Goal: Information Seeking & Learning: Check status

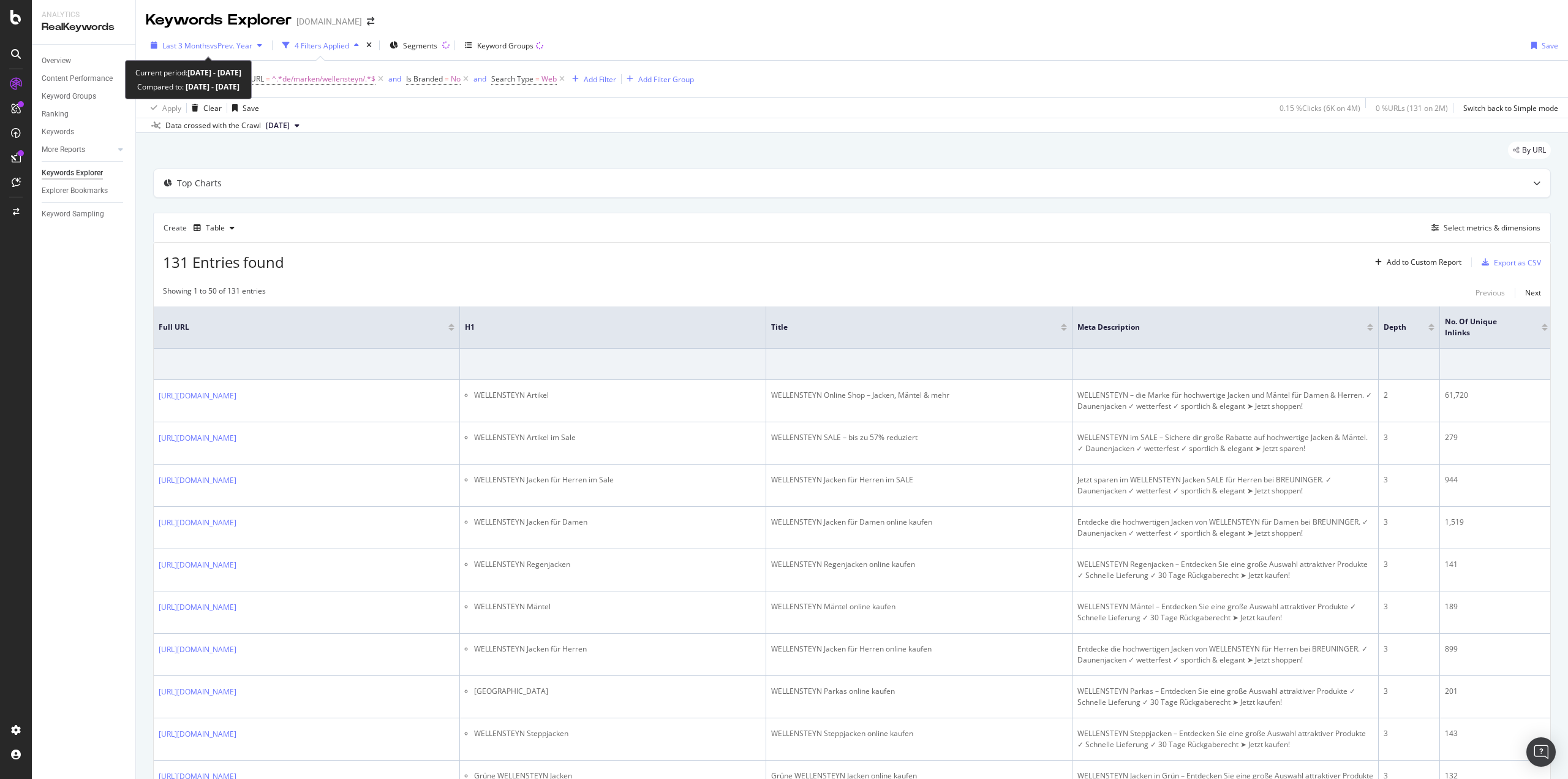
click at [214, 50] on span "vs Prev. Year" at bounding box center [231, 45] width 42 height 11
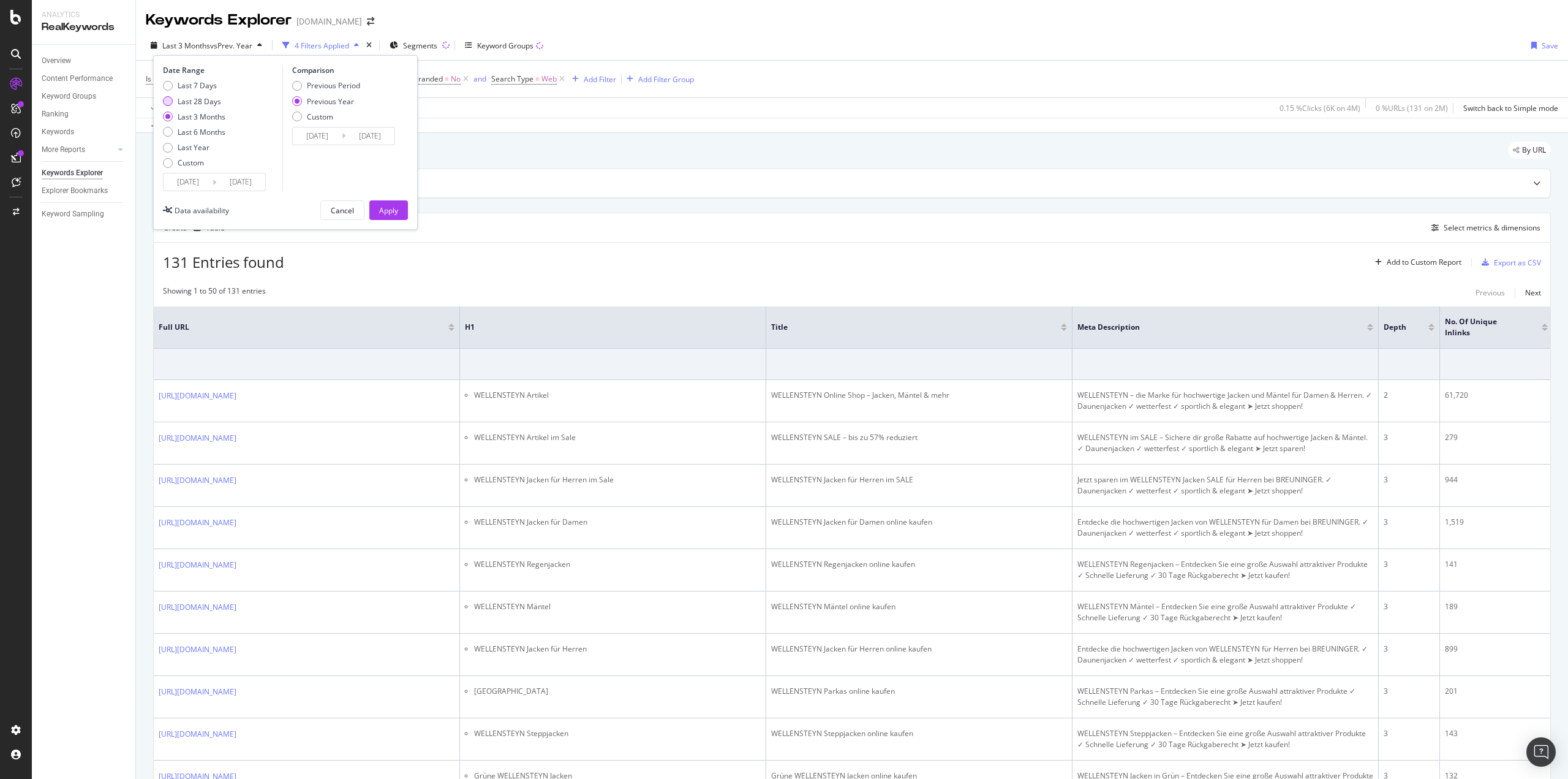
click at [195, 98] on div "Last 28 Days" at bounding box center [199, 101] width 43 height 11
type input "[DATE]"
click at [389, 209] on div "Apply" at bounding box center [388, 210] width 19 height 11
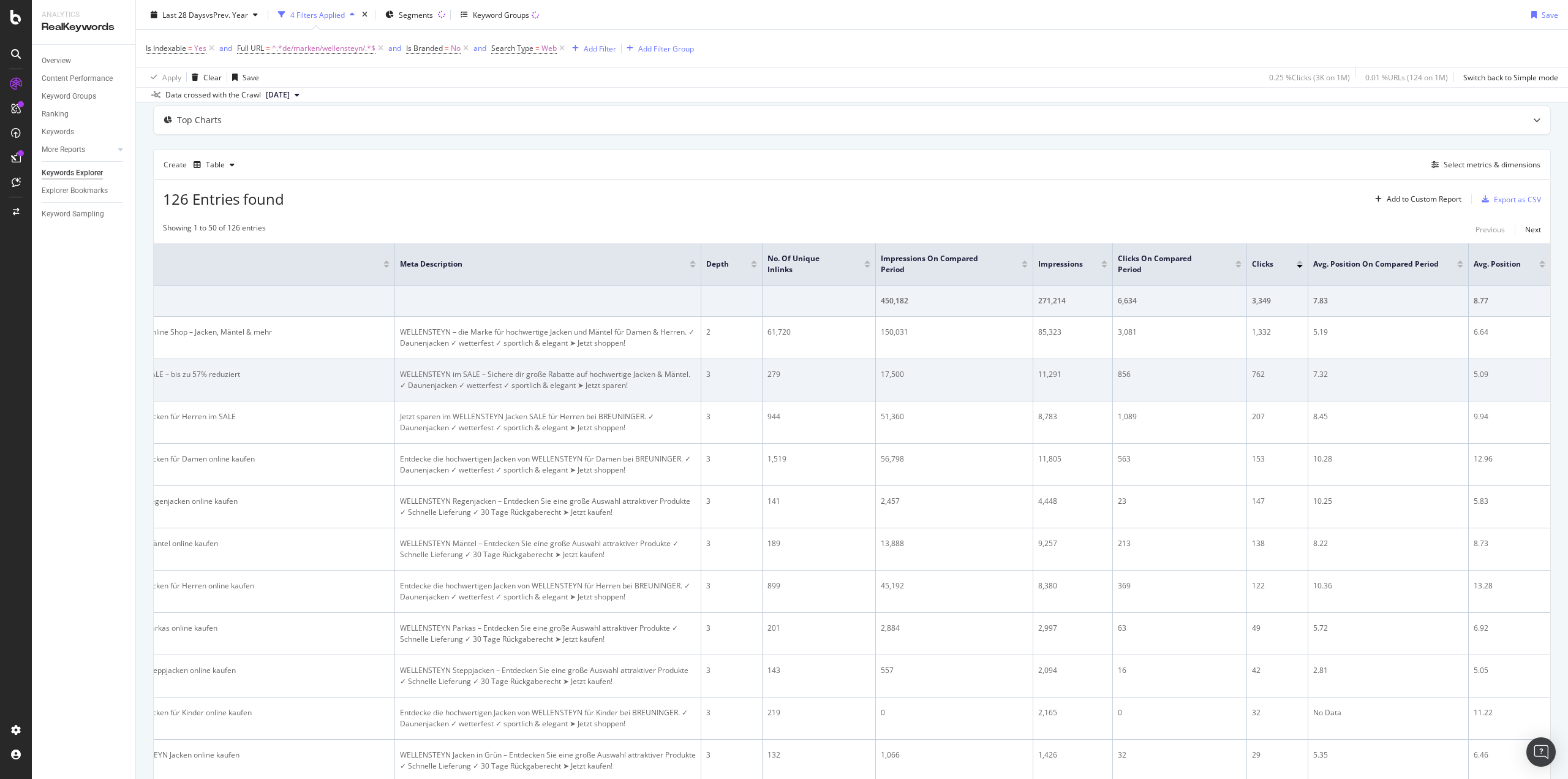
scroll to position [61, 0]
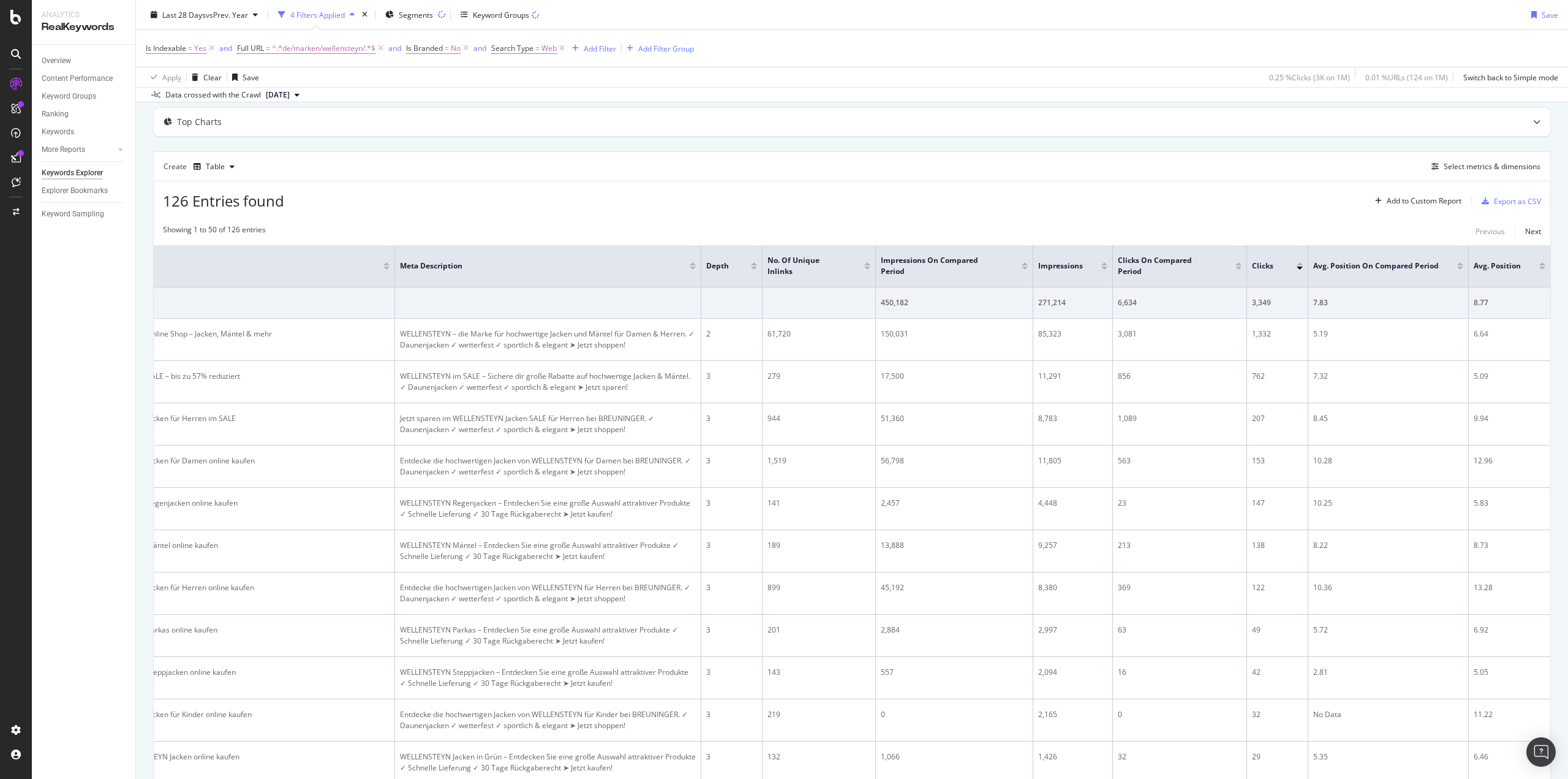
click at [1236, 268] on div at bounding box center [1239, 268] width 6 height 3
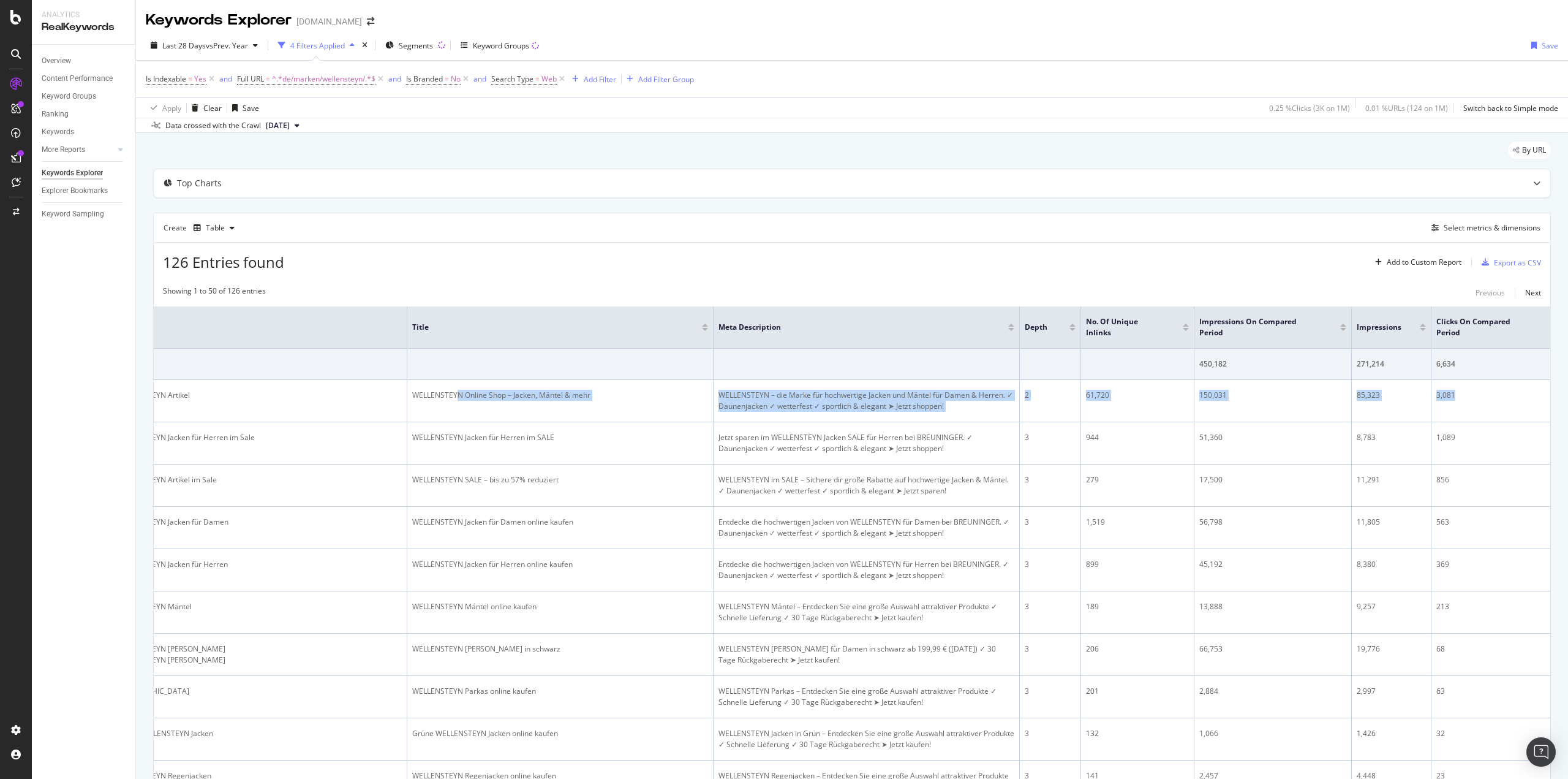
scroll to position [0, 686]
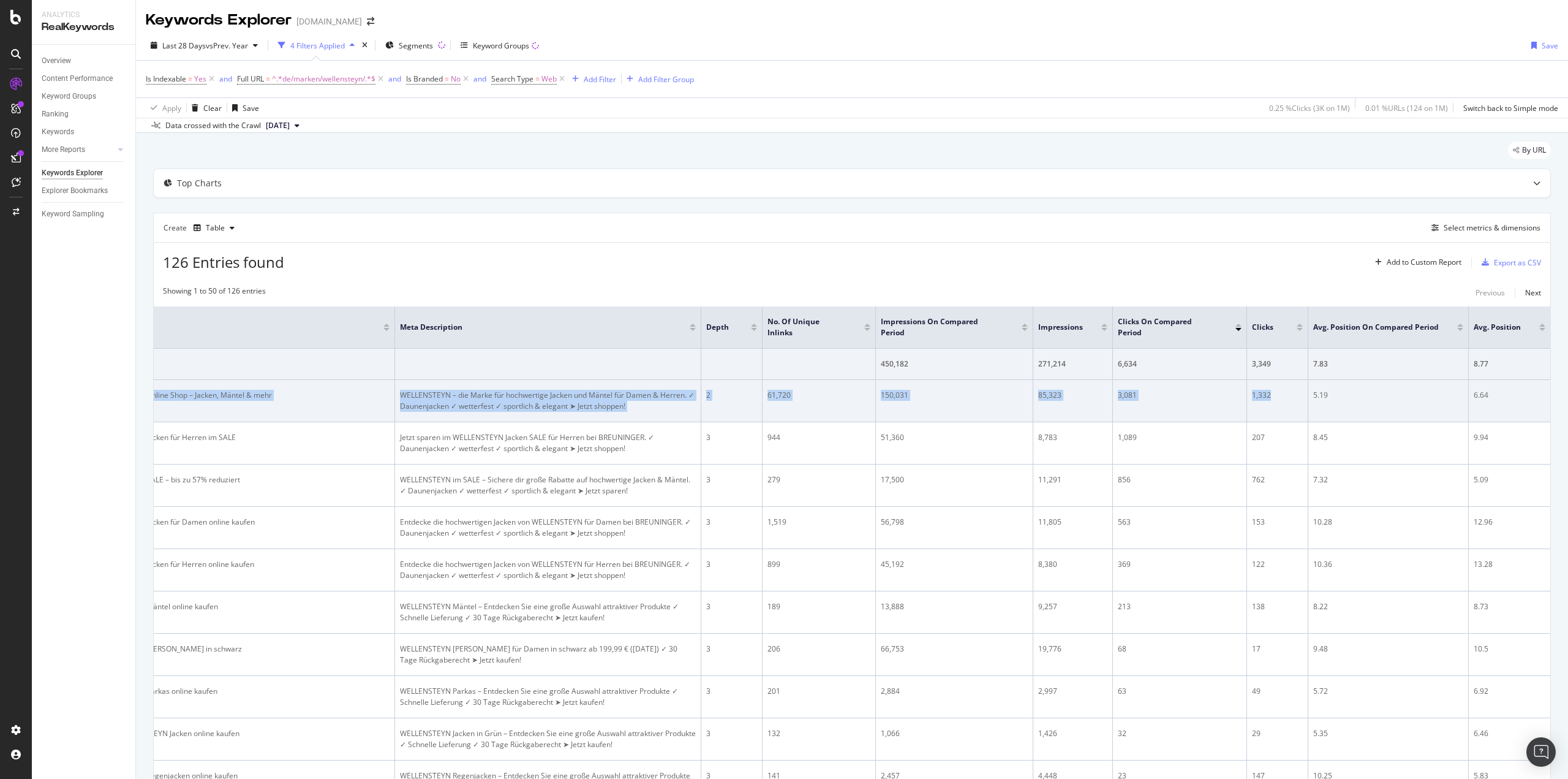
drag, startPoint x: 821, startPoint y: 402, endPoint x: 1267, endPoint y: 383, distance: 446.4
click at [1267, 383] on tr "[URL][DOMAIN_NAME] WELLENSTEYN Artikel WELLENSTEYN Online Shop – Jacken, Mäntel…" at bounding box center [513, 401] width 2074 height 42
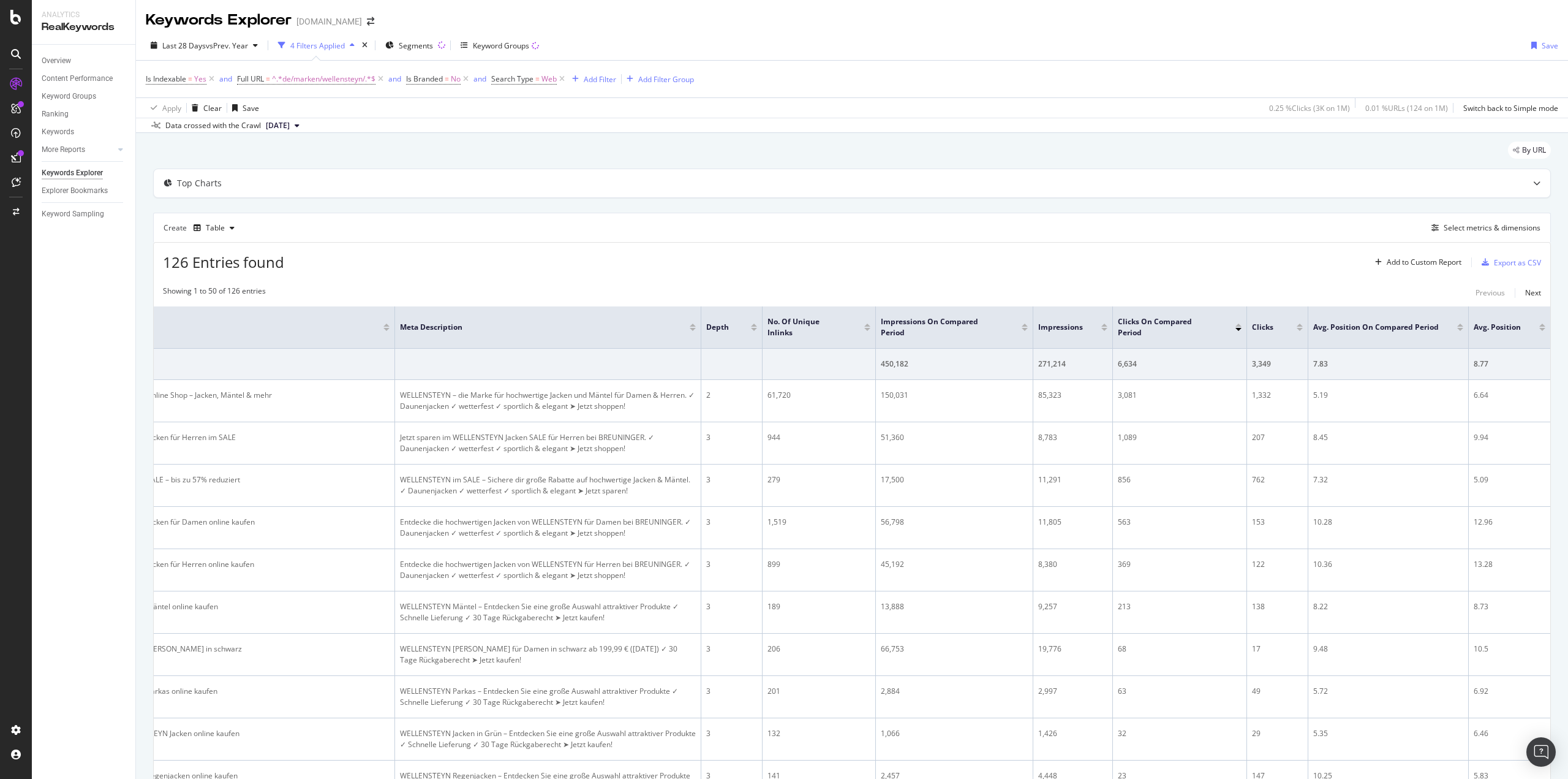
click at [914, 267] on div "126 Entries found Add to Custom Report Export as CSV" at bounding box center [852, 258] width 1396 height 30
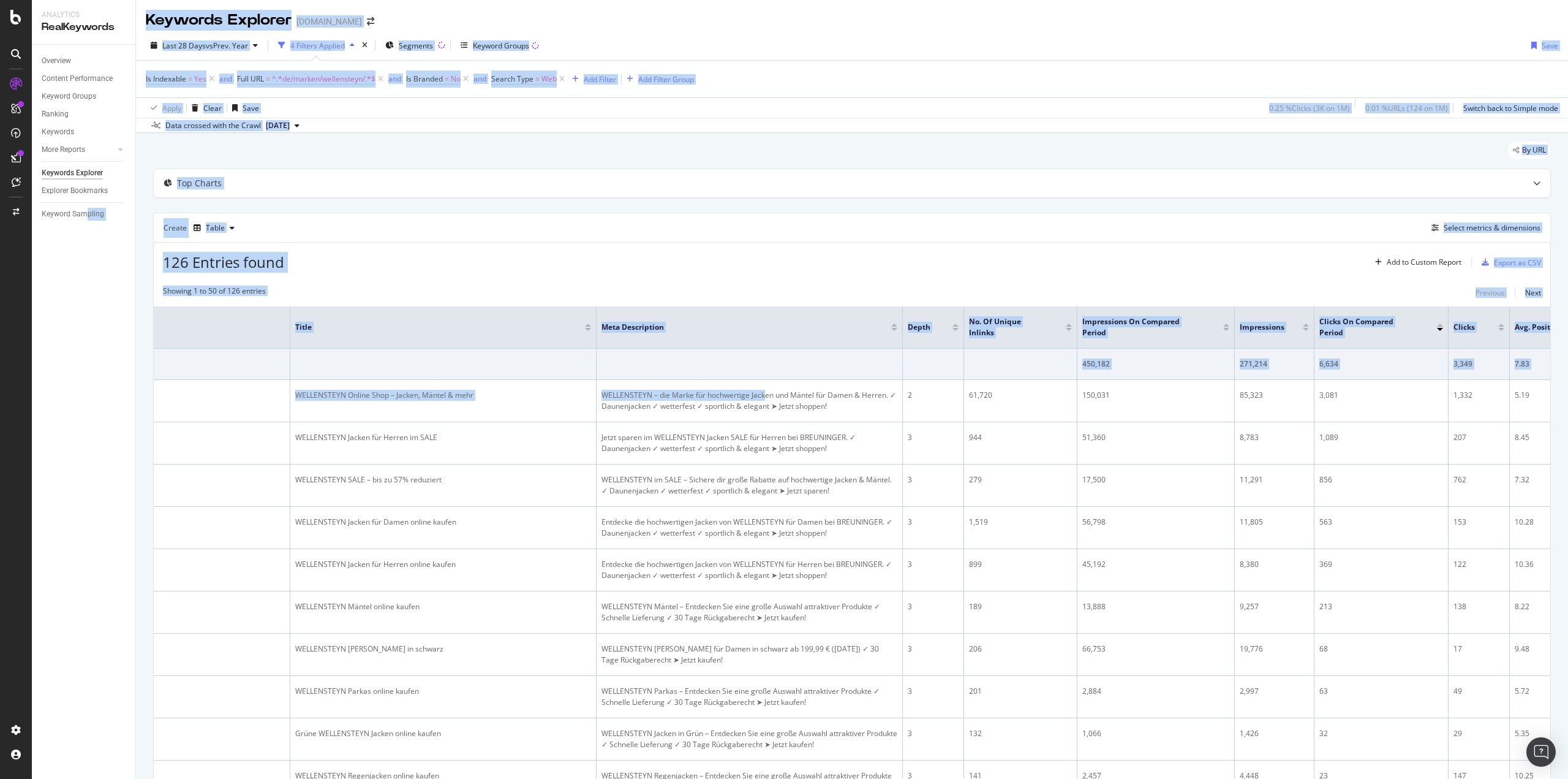
scroll to position [0, 0]
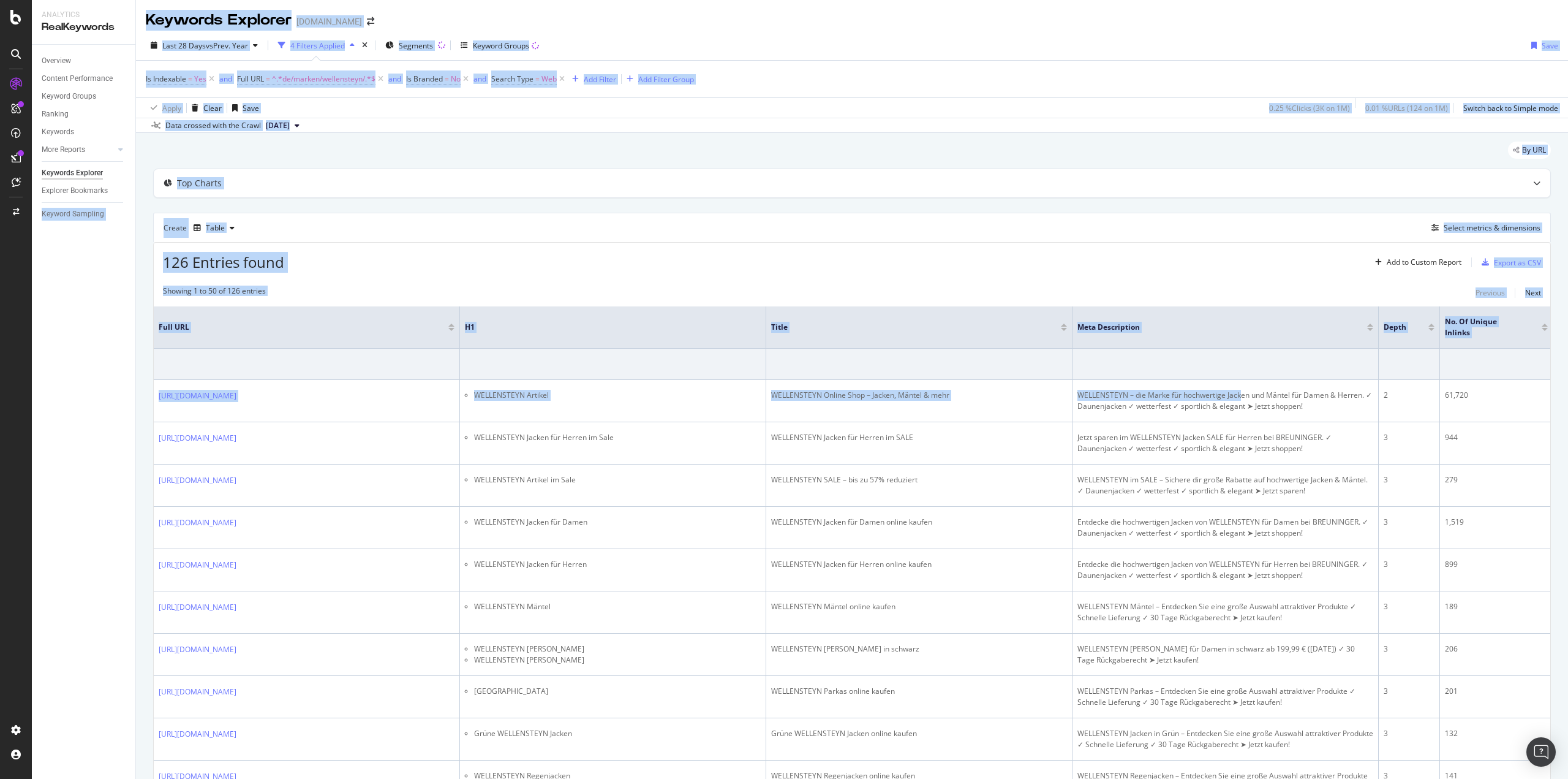
drag, startPoint x: 554, startPoint y: 391, endPoint x: 38, endPoint y: 389, distance: 516.0
click at [38, 389] on div "Analytics RealKeywords Overview Content Performance Keyword Groups Ranking Keyw…" at bounding box center [800, 389] width 1536 height 779
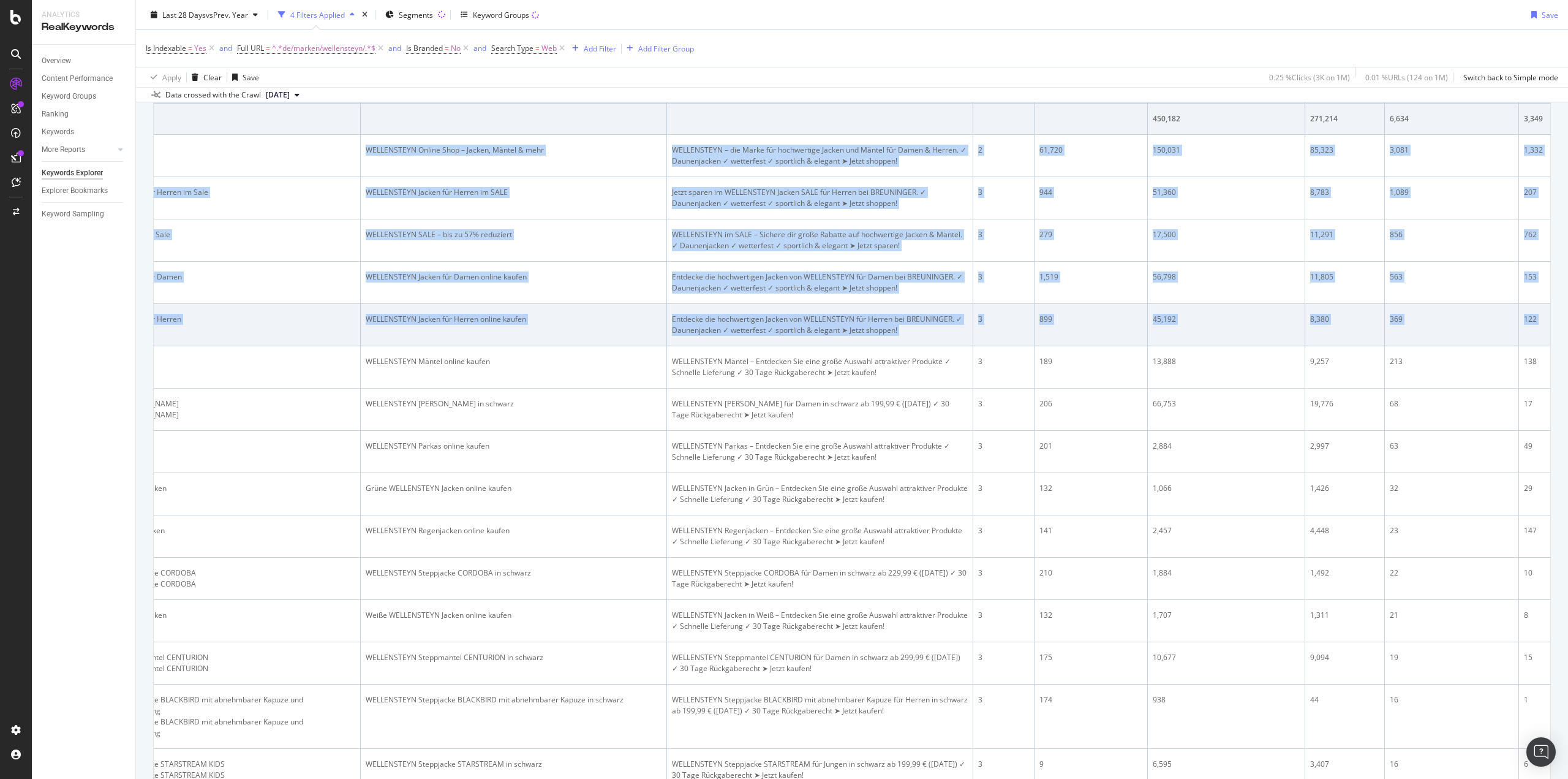
scroll to position [0, 686]
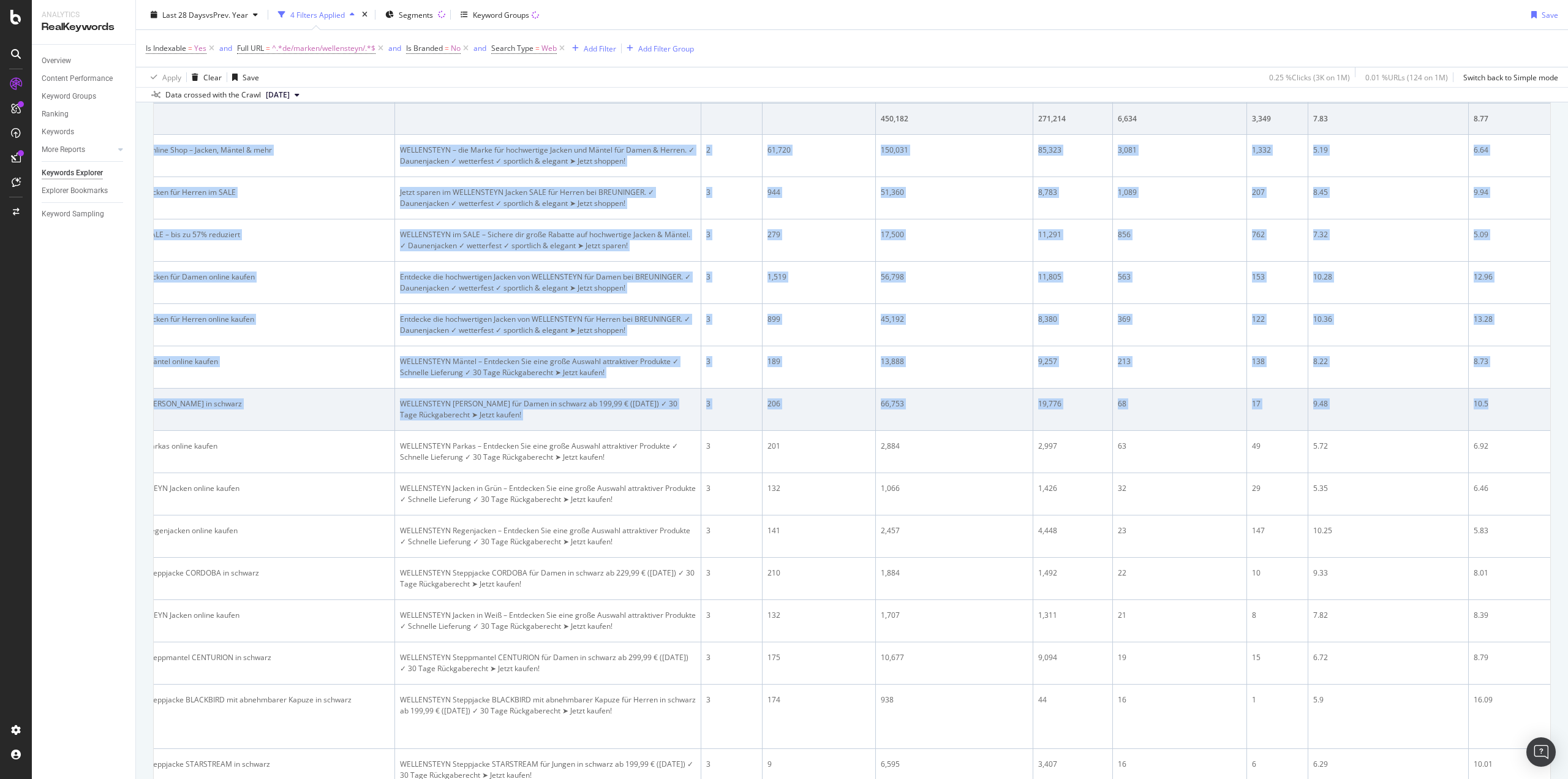
drag, startPoint x: 159, startPoint y: 394, endPoint x: 1479, endPoint y: 419, distance: 1320.2
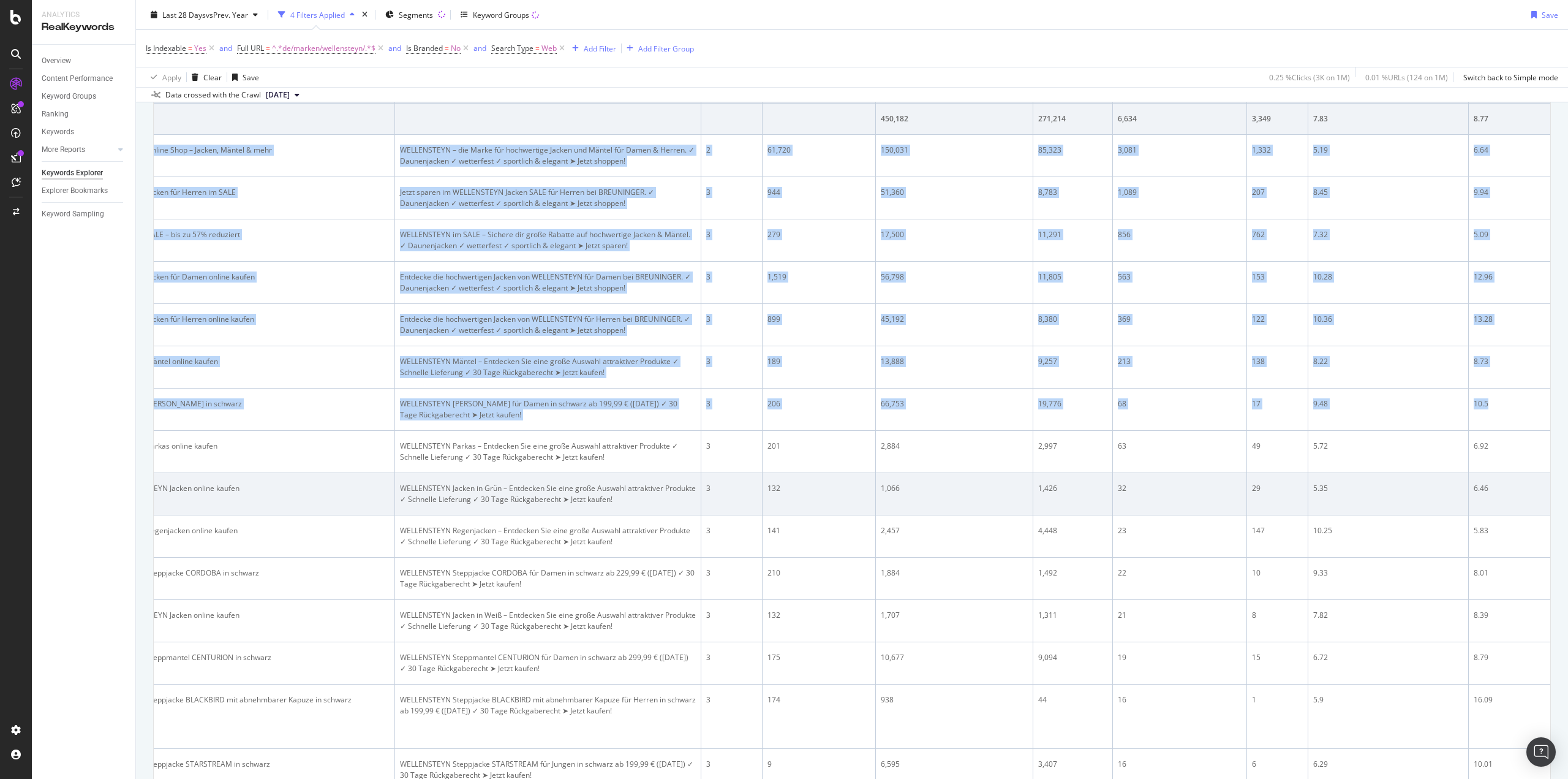
copy tbody "lorem://ips.dolorsitam.con/ad/elitse/doeiusmodte/ INCIDIDUNTU Laboree DOLOREMAG…"
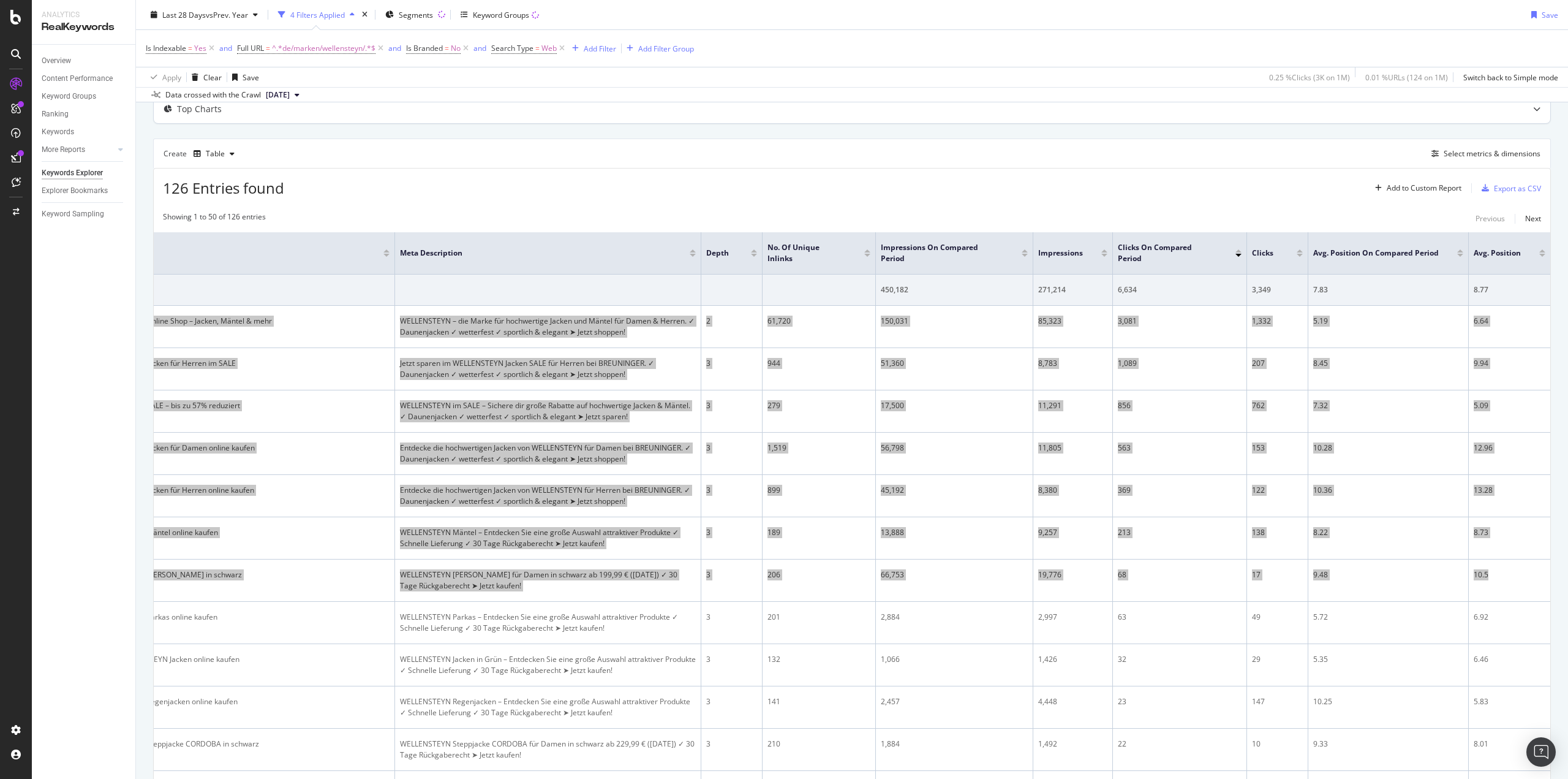
scroll to position [0, 0]
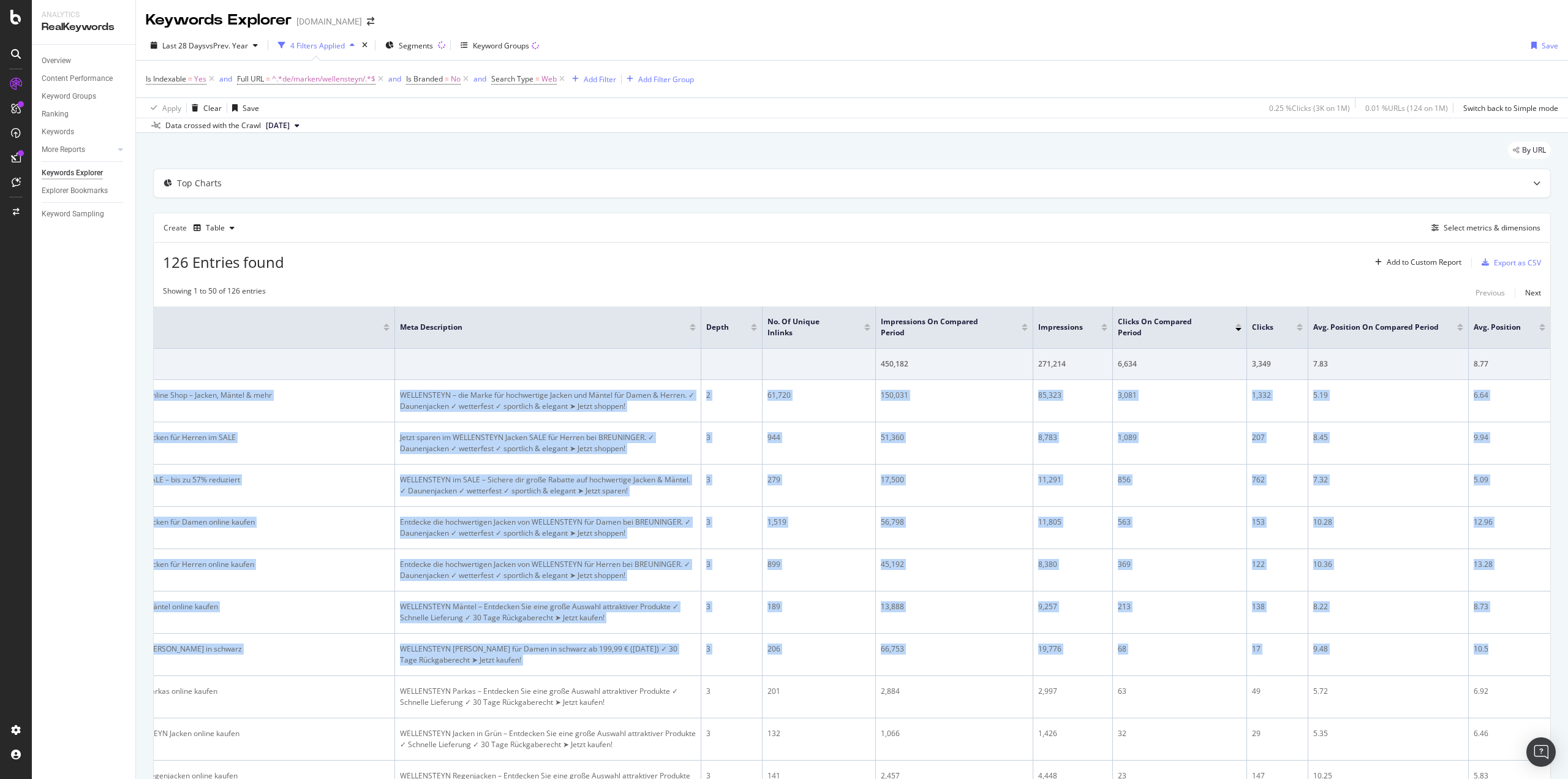
drag, startPoint x: 499, startPoint y: 272, endPoint x: 488, endPoint y: 279, distance: 13.0
click at [499, 272] on div "126 Entries found Add to Custom Report Export as CSV" at bounding box center [852, 258] width 1396 height 30
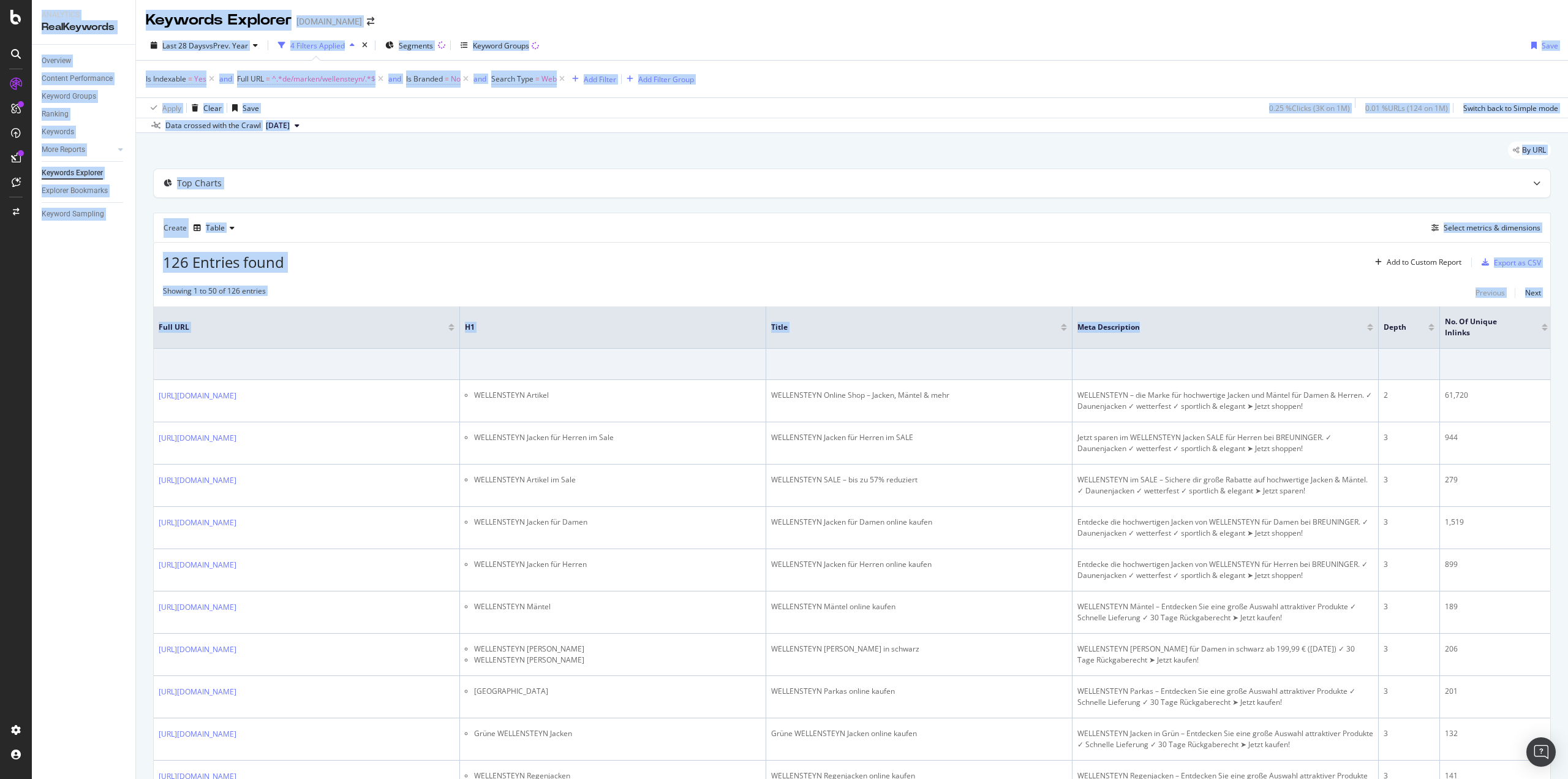
drag, startPoint x: 426, startPoint y: 324, endPoint x: 4, endPoint y: 318, distance: 422.0
click at [4, 318] on div "Analytics RealKeywords Overview Content Performance Keyword Groups Ranking Keyw…" at bounding box center [784, 389] width 1568 height 779
click at [379, 264] on div "126 Entries found Add to Custom Report Export as CSV" at bounding box center [852, 258] width 1396 height 30
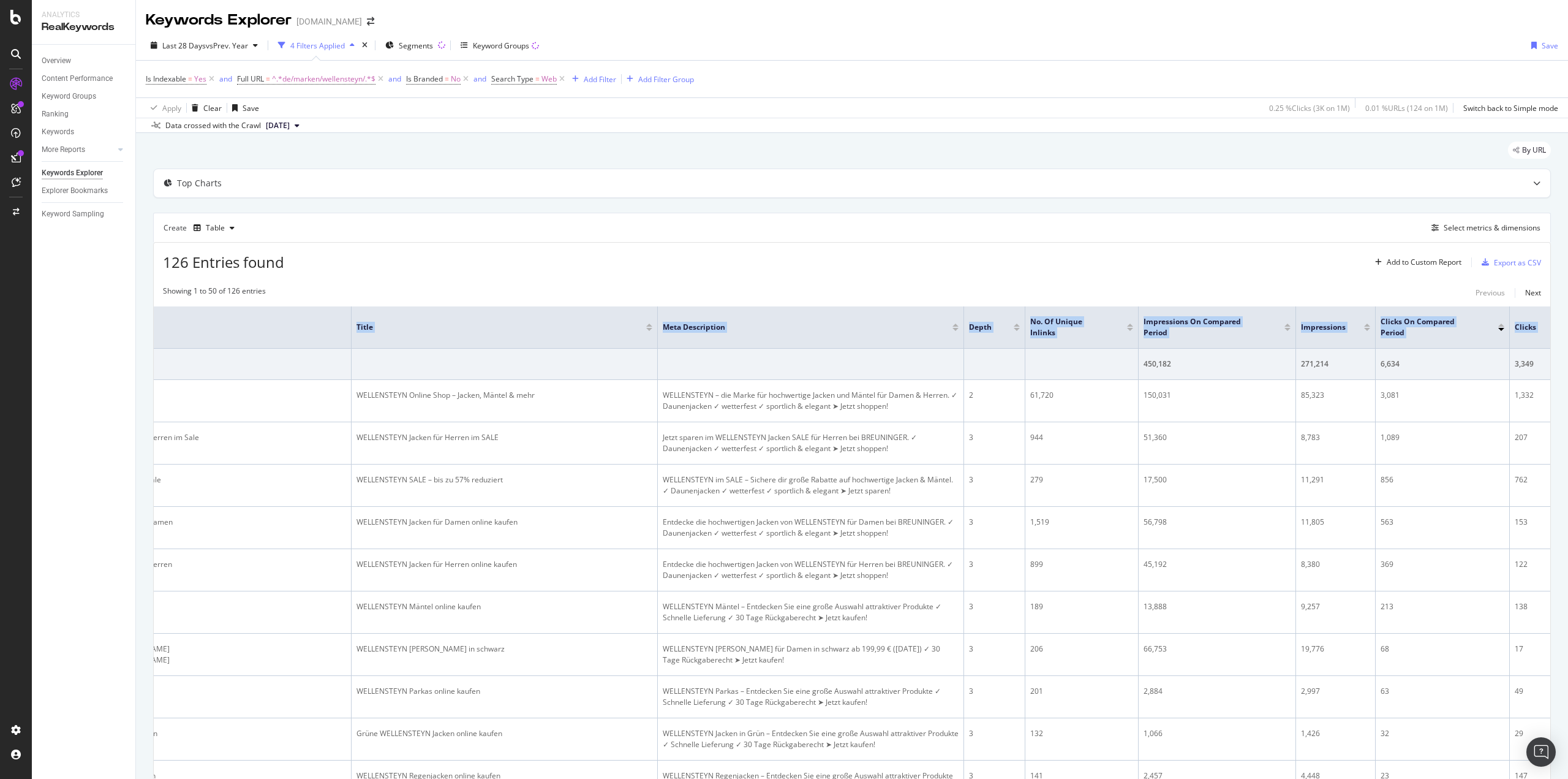
scroll to position [0, 686]
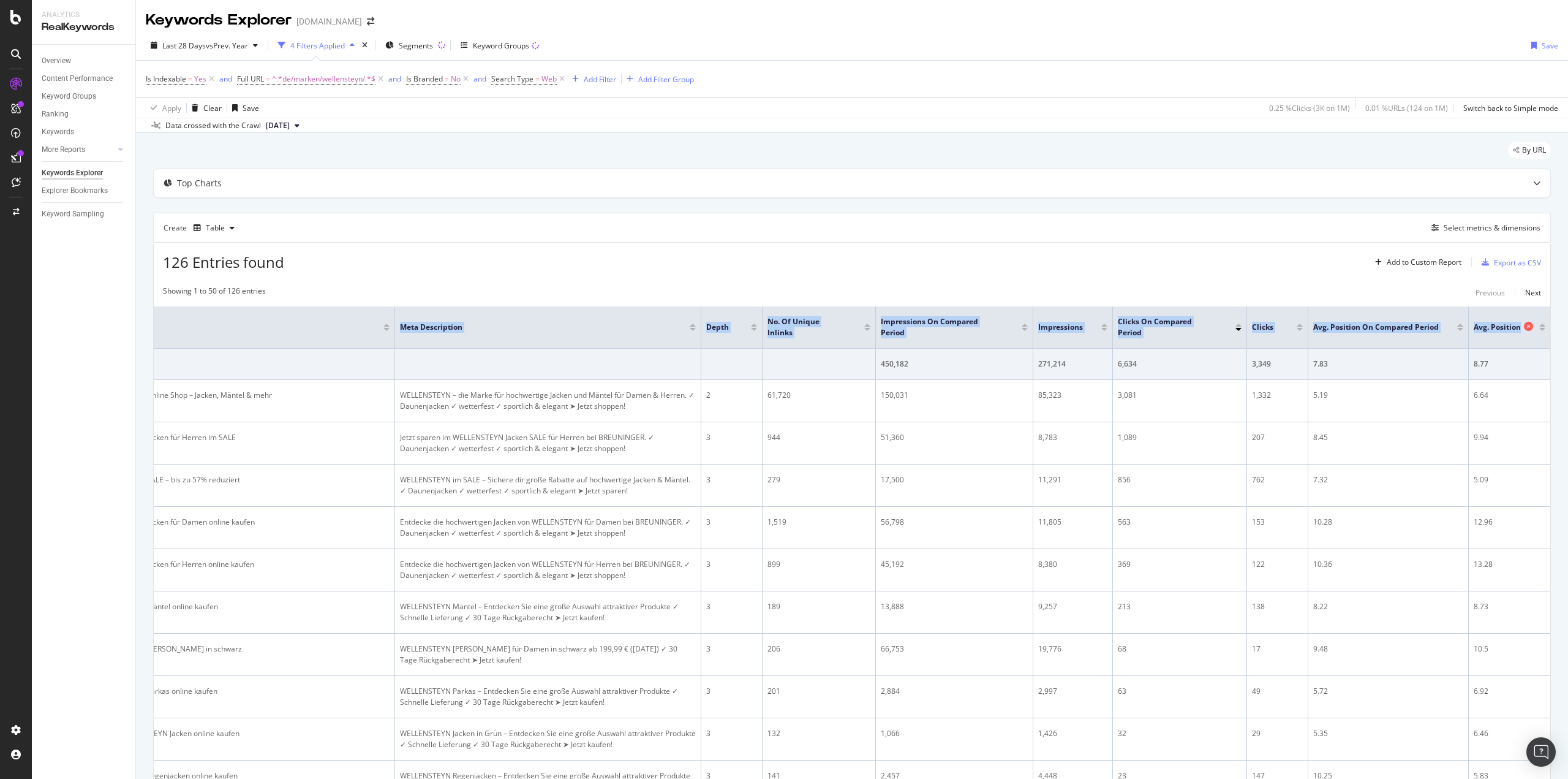
drag, startPoint x: 182, startPoint y: 329, endPoint x: 1512, endPoint y: 326, distance: 1330.0
click at [1512, 326] on tr "Full URL H1 Title Meta Description Depth No. of Unique Inlinks Impressions On C…" at bounding box center [513, 327] width 2074 height 42
copy tr "Full URL H1 Title Meta Description Depth No. of Unique Inlinks Impressions On C…"
click at [57, 424] on div "Overview Content Performance Keyword Groups Ranking Keywords More Reports Count…" at bounding box center [84, 411] width 104 height 734
